Goal: Navigation & Orientation: Find specific page/section

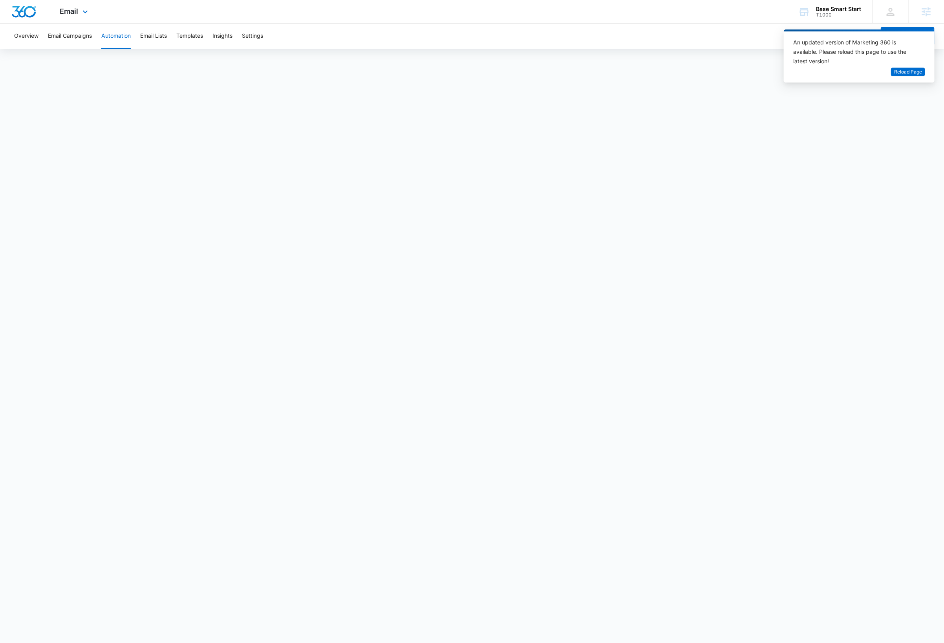
click at [22, 11] on img "Dashboard" at bounding box center [23, 12] width 25 height 12
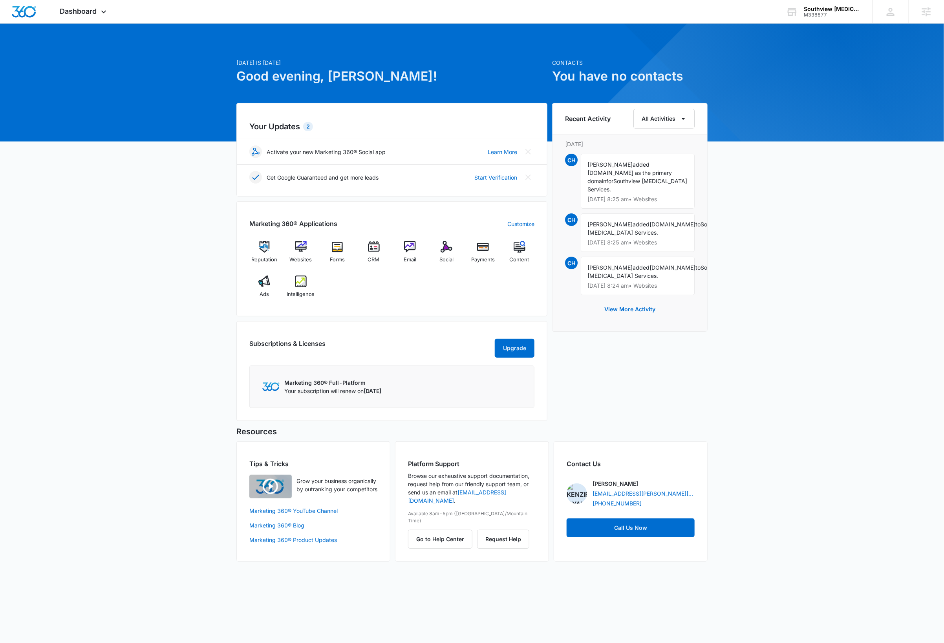
click at [820, 211] on div "[DATE] is [DATE] Good evening, [PERSON_NAME]! Contacts You have no contacts You…" at bounding box center [472, 301] width 944 height 537
click at [839, 6] on div "Southview [MEDICAL_DATA] Services" at bounding box center [832, 9] width 57 height 6
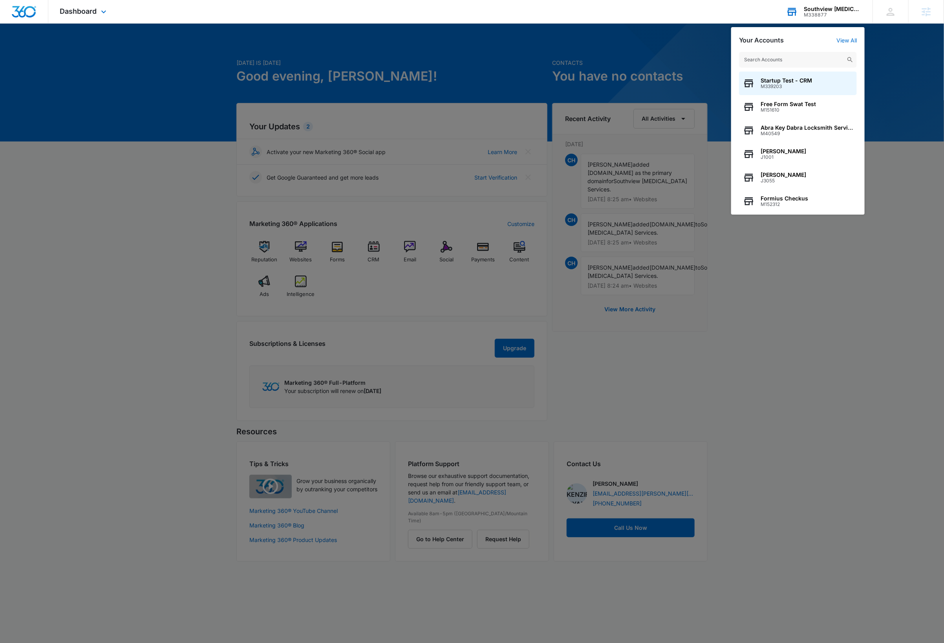
click at [790, 61] on input "text" at bounding box center [798, 60] width 118 height 16
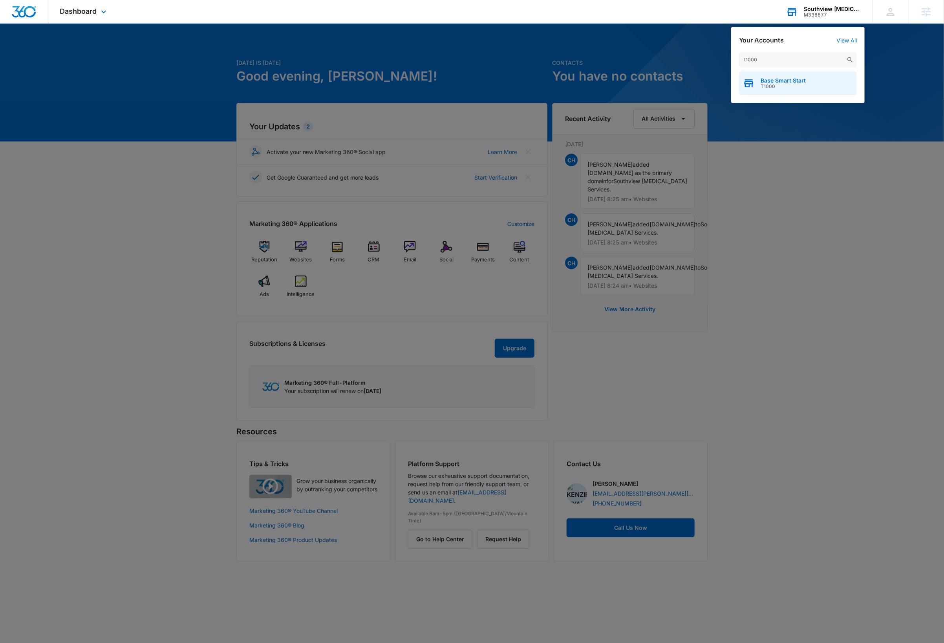
type input "t1000"
click at [793, 82] on span "Base Smart Start" at bounding box center [783, 80] width 45 height 6
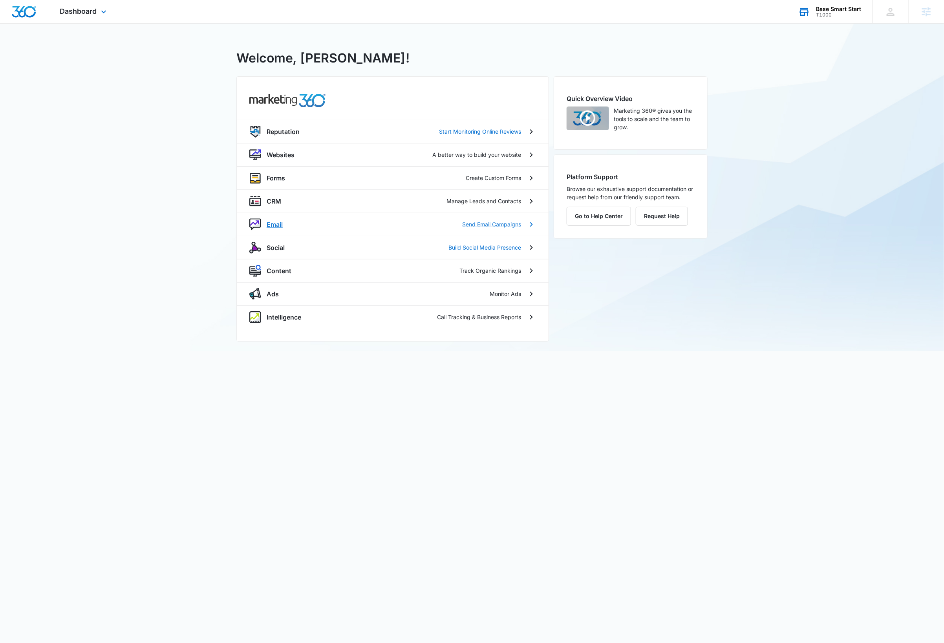
click at [277, 224] on p "Email" at bounding box center [275, 224] width 16 height 9
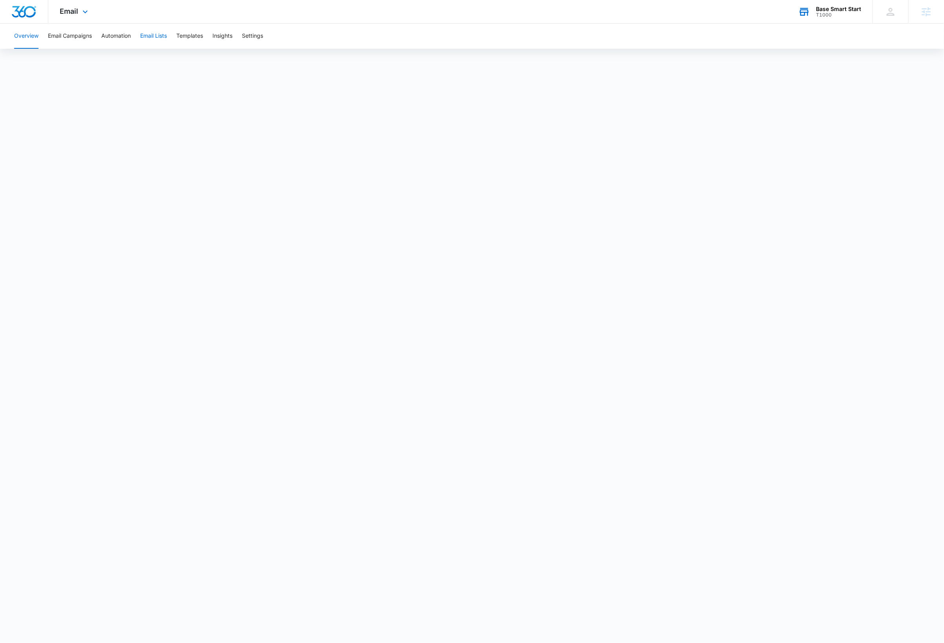
click at [163, 36] on button "Email Lists" at bounding box center [153, 36] width 27 height 25
click at [119, 38] on button "Automation" at bounding box center [115, 36] width 29 height 25
click at [23, 10] on img "Dashboard" at bounding box center [23, 12] width 25 height 12
